Goal: Information Seeking & Learning: Learn about a topic

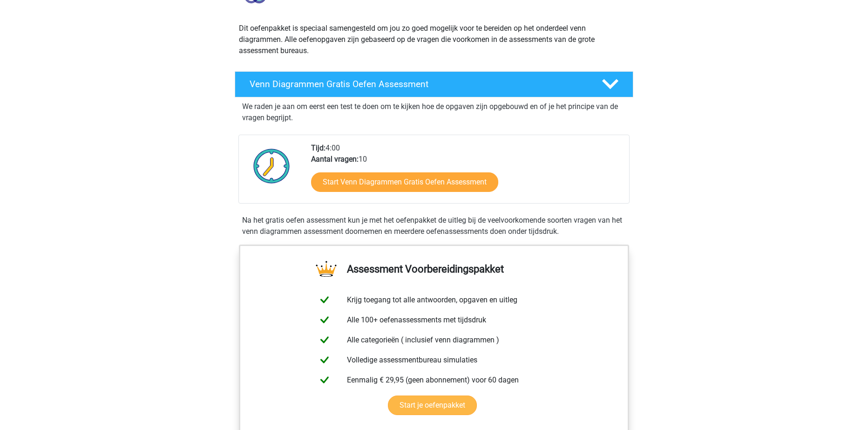
scroll to position [140, 0]
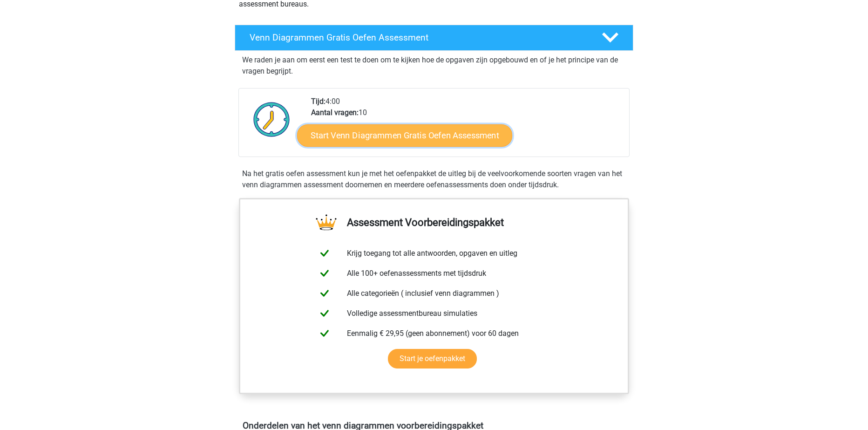
click at [434, 134] on link "Start Venn Diagrammen Gratis Oefen Assessment" at bounding box center [404, 135] width 215 height 22
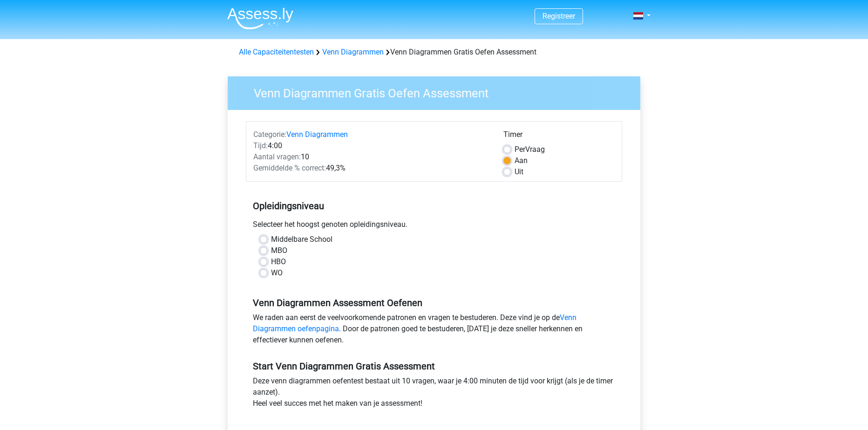
click at [271, 240] on label "Middelbare School" at bounding box center [302, 239] width 62 height 11
click at [265, 240] on input "Middelbare School" at bounding box center [263, 238] width 7 height 9
radio input "true"
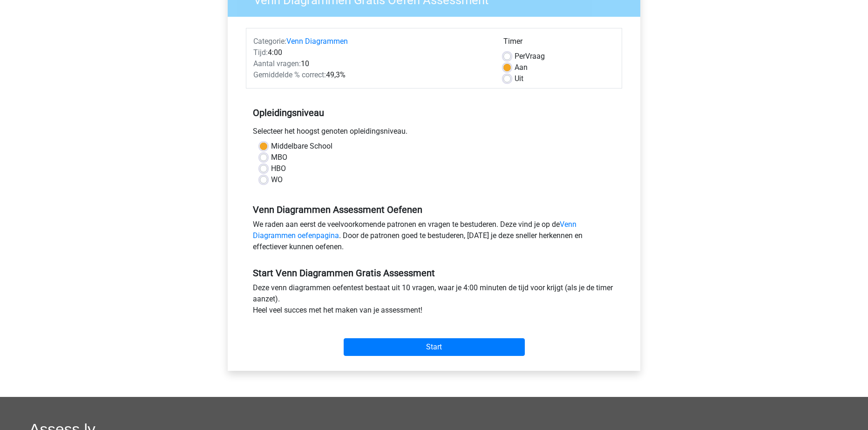
click at [271, 157] on label "MBO" at bounding box center [279, 157] width 16 height 11
click at [266, 157] on input "MBO" at bounding box center [263, 156] width 7 height 9
radio input "true"
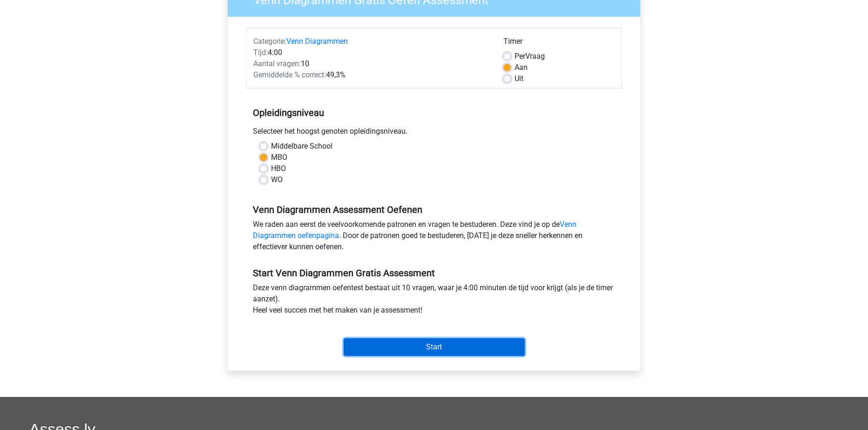
click at [404, 345] on input "Start" at bounding box center [434, 347] width 181 height 18
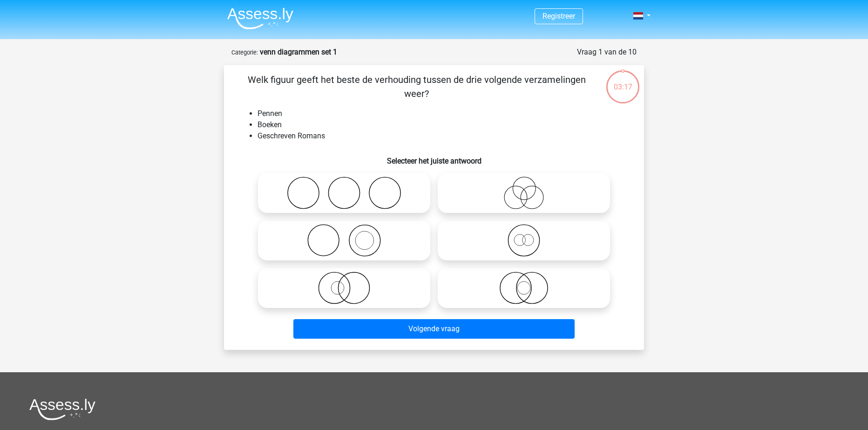
click at [529, 206] on icon at bounding box center [524, 193] width 165 height 33
click at [529, 188] on input "radio" at bounding box center [527, 185] width 6 height 6
radio input "true"
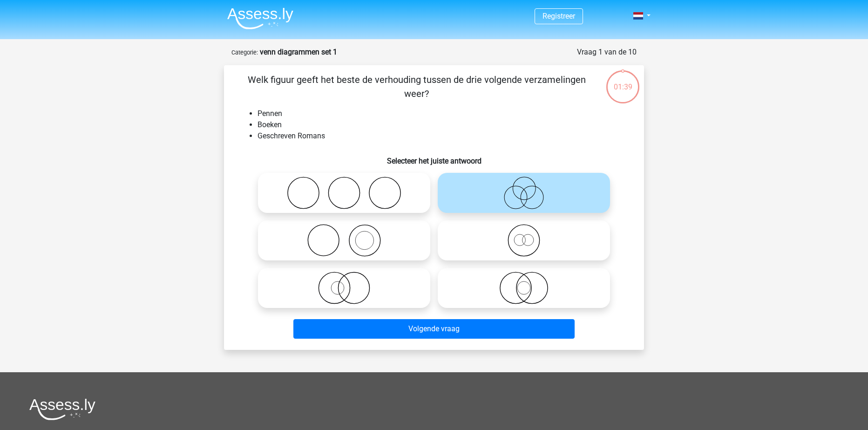
click at [344, 230] on input "radio" at bounding box center [347, 233] width 6 height 6
radio input "true"
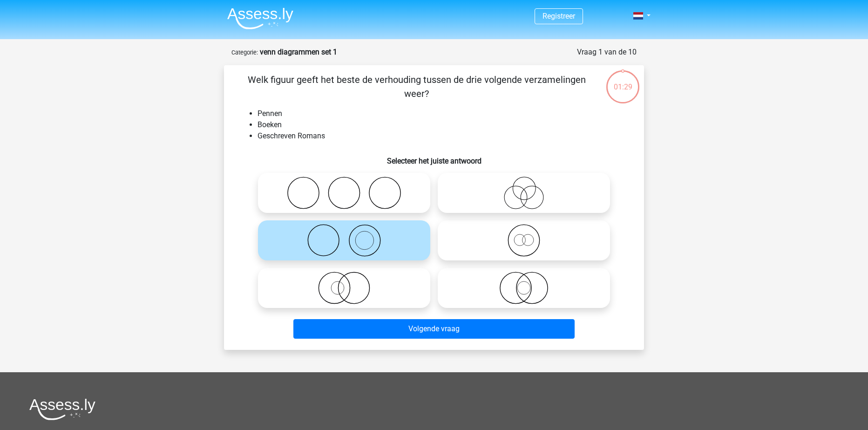
click at [478, 188] on icon at bounding box center [524, 193] width 165 height 33
click at [524, 188] on input "radio" at bounding box center [527, 185] width 6 height 6
radio input "true"
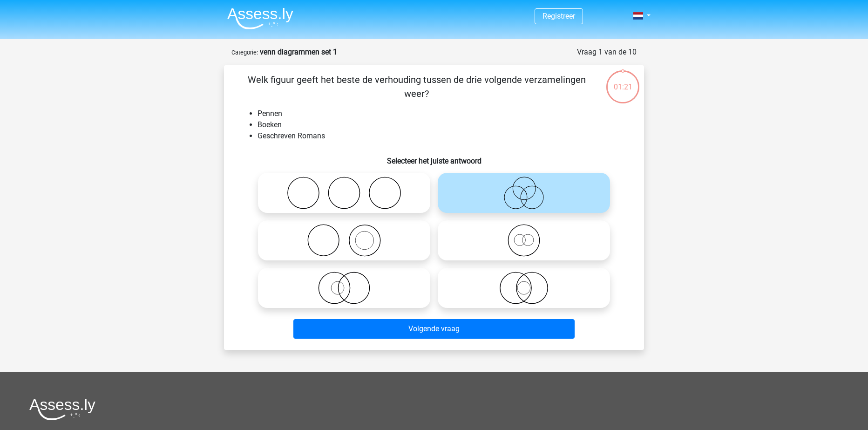
click at [381, 181] on icon at bounding box center [344, 193] width 165 height 33
click at [350, 182] on input "radio" at bounding box center [347, 185] width 6 height 6
radio input "true"
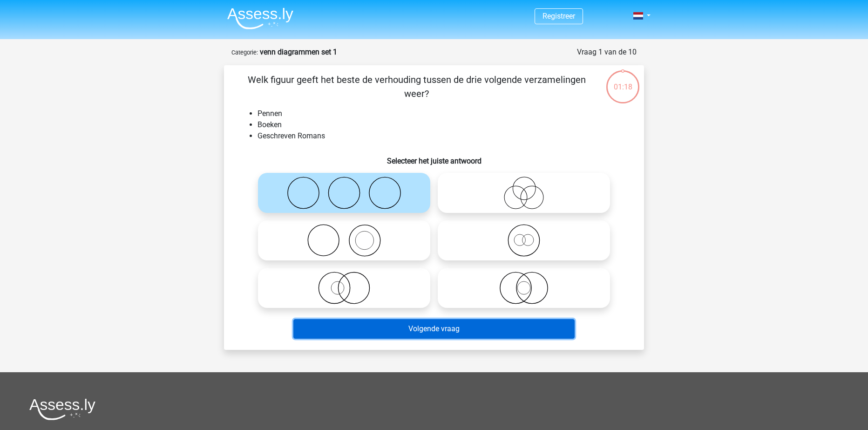
click at [373, 331] on button "Volgende vraag" at bounding box center [435, 329] width 282 height 20
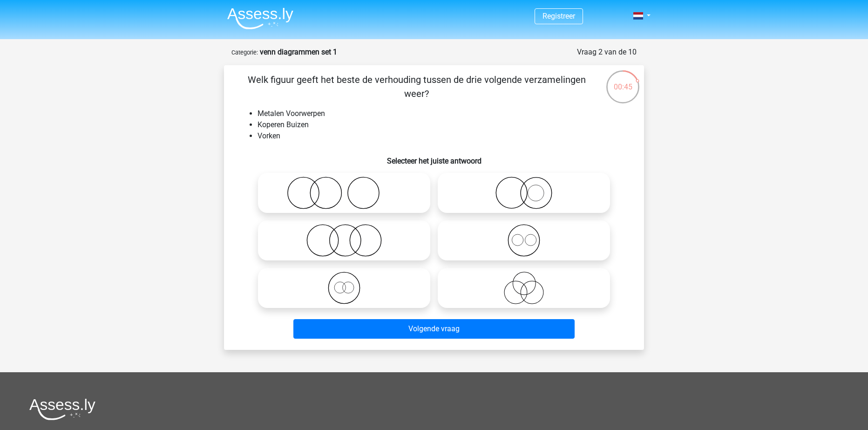
click at [322, 207] on icon at bounding box center [344, 193] width 165 height 33
click at [344, 188] on input "radio" at bounding box center [347, 185] width 6 height 6
radio input "true"
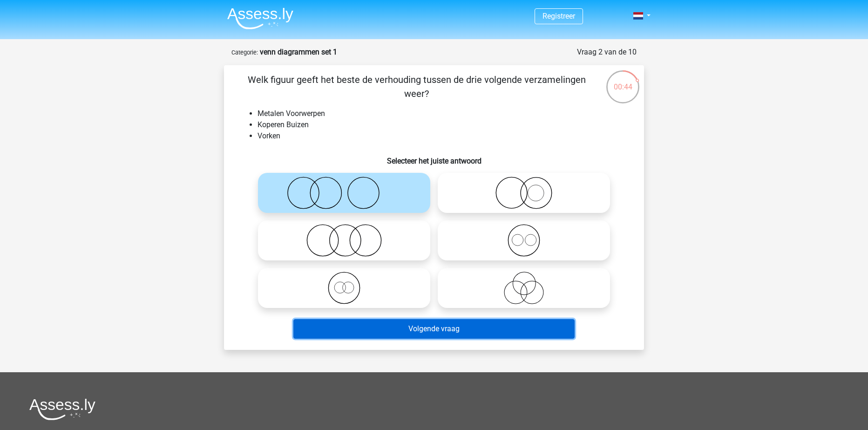
click at [373, 320] on button "Volgende vraag" at bounding box center [435, 329] width 282 height 20
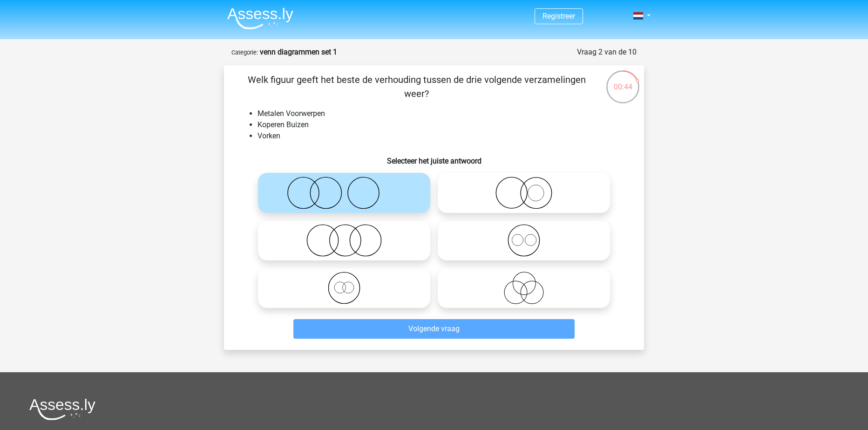
scroll to position [47, 0]
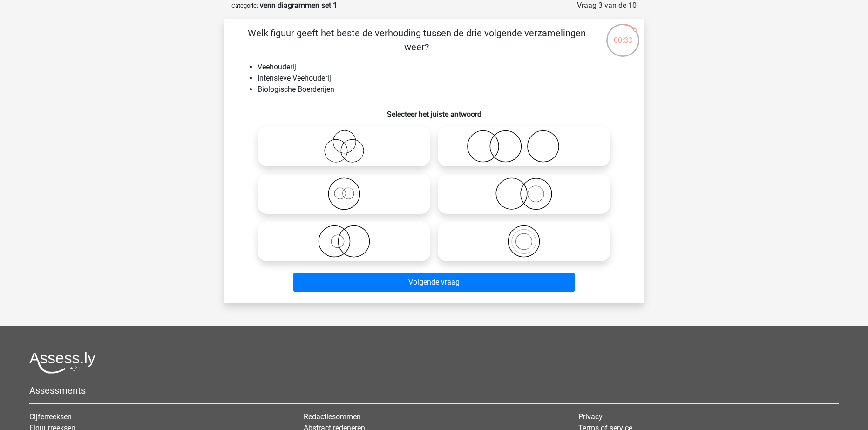
click at [349, 191] on icon at bounding box center [344, 194] width 165 height 33
click at [349, 189] on input "radio" at bounding box center [347, 186] width 6 height 6
radio input "true"
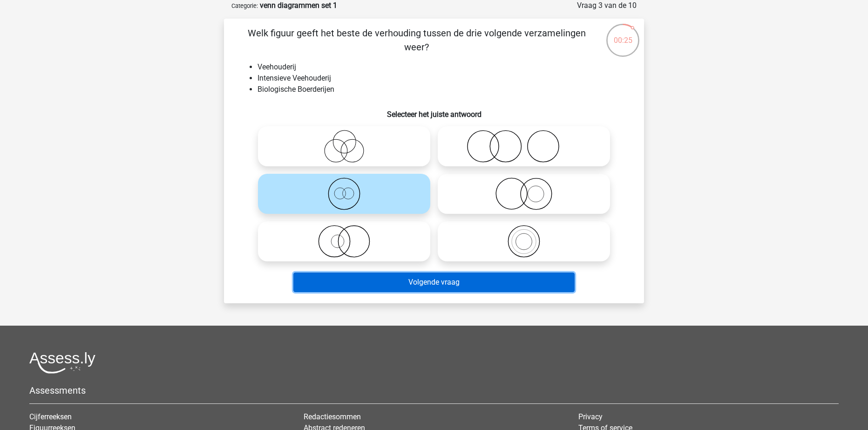
click at [448, 289] on button "Volgende vraag" at bounding box center [435, 283] width 282 height 20
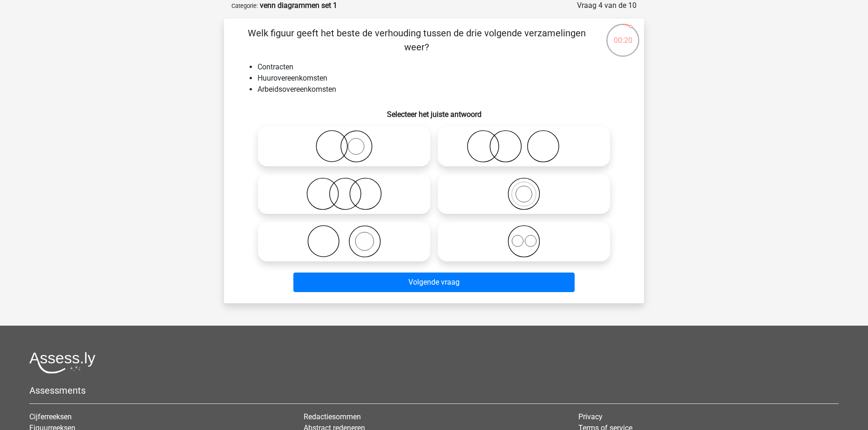
scroll to position [0, 0]
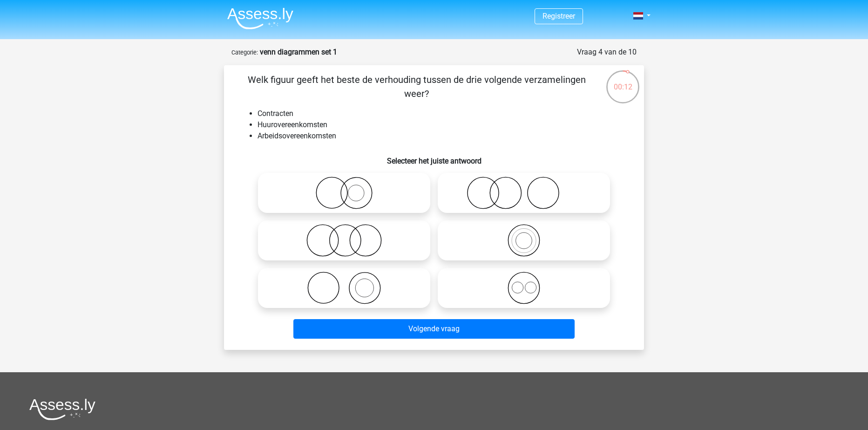
click at [533, 288] on icon at bounding box center [524, 288] width 165 height 33
click at [530, 283] on input "radio" at bounding box center [527, 280] width 6 height 6
radio input "true"
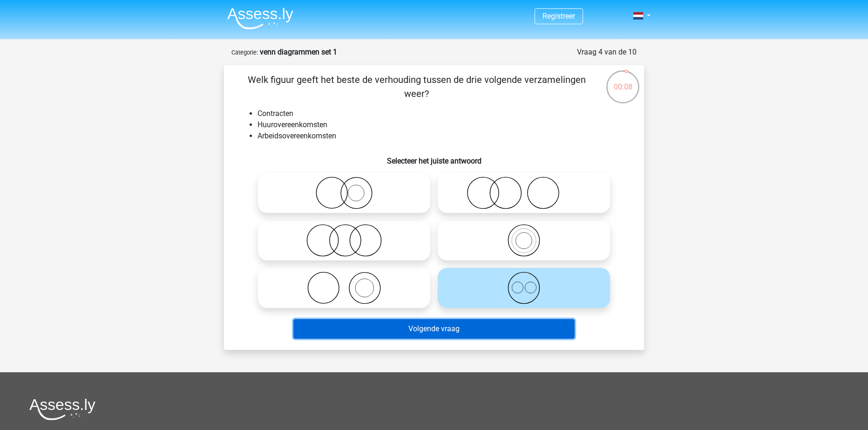
click at [424, 335] on button "Volgende vraag" at bounding box center [435, 329] width 282 height 20
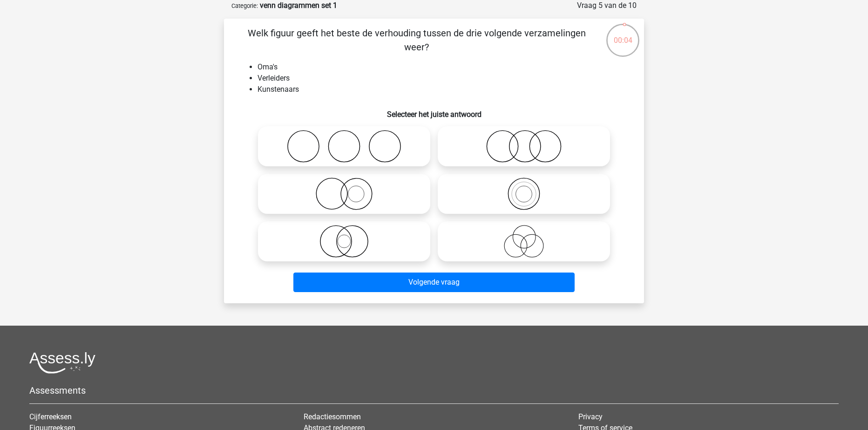
click at [385, 147] on icon at bounding box center [344, 146] width 165 height 33
click at [350, 142] on input "radio" at bounding box center [347, 139] width 6 height 6
radio input "true"
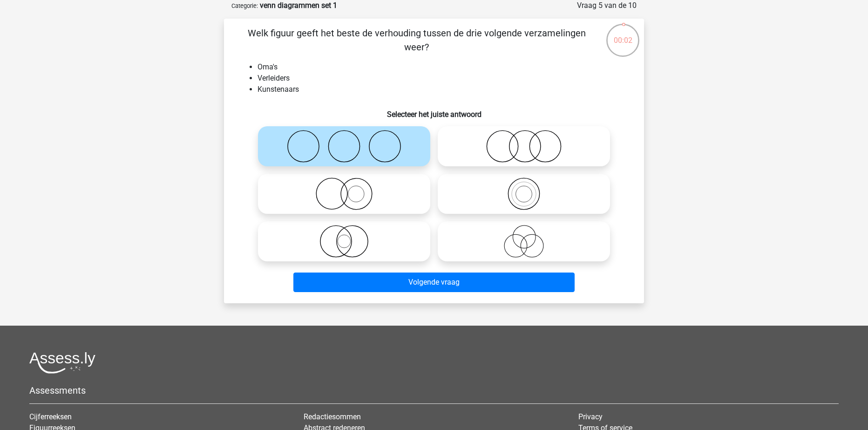
drag, startPoint x: 533, startPoint y: 151, endPoint x: 529, endPoint y: 156, distance: 5.3
click at [533, 151] on icon at bounding box center [524, 146] width 165 height 33
click at [530, 142] on input "radio" at bounding box center [527, 139] width 6 height 6
radio input "true"
